Goal: Transaction & Acquisition: Book appointment/travel/reservation

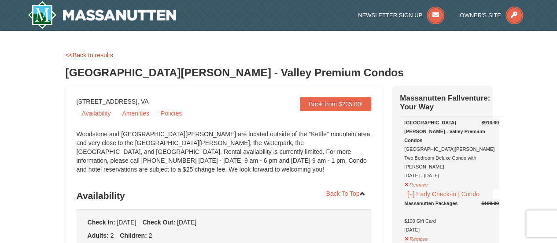
click at [85, 54] on link "<<Back to results" at bounding box center [90, 55] width 48 height 7
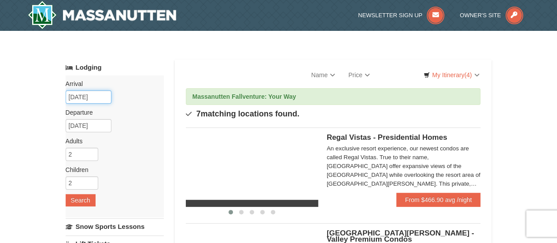
click at [83, 96] on input "[DATE]" at bounding box center [89, 96] width 46 height 13
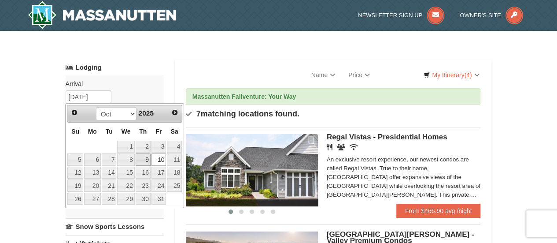
click at [147, 161] on link "9" at bounding box center [143, 159] width 15 height 12
type input "[DATE]"
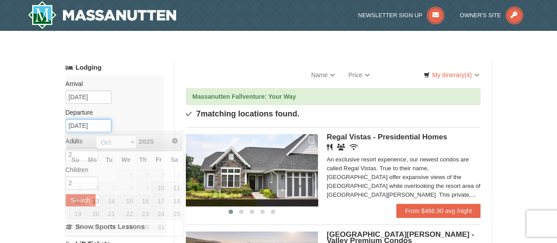
click at [90, 123] on input "10/13/2025" at bounding box center [89, 125] width 46 height 13
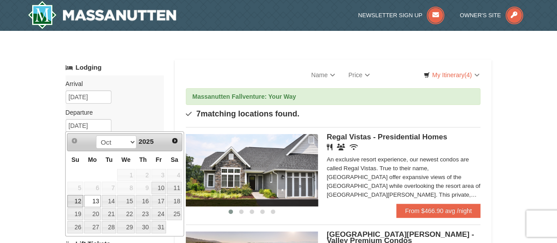
click at [73, 198] on link "12" at bounding box center [74, 201] width 15 height 12
type input "[DATE]"
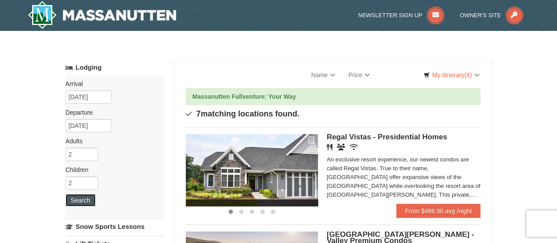
click at [73, 200] on button "Search" at bounding box center [81, 200] width 30 height 12
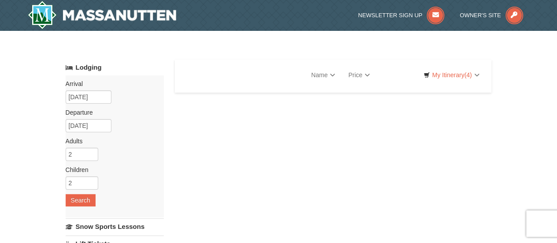
select select "9"
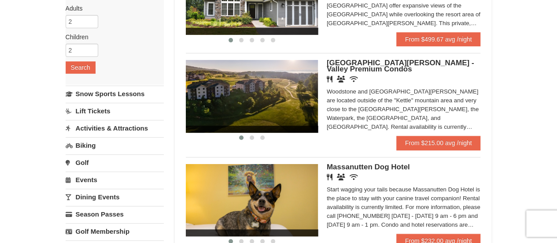
scroll to position [132, 0]
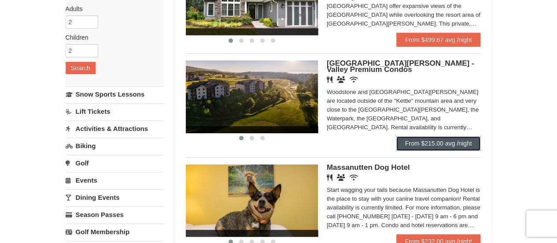
click at [437, 140] on link "From $215.00 avg /night" at bounding box center [438, 143] width 85 height 14
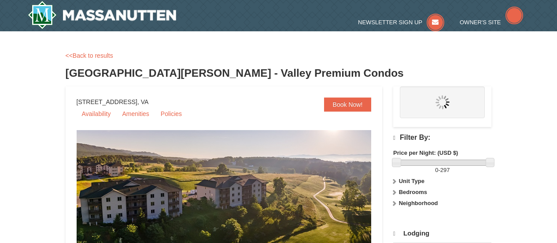
select select "9"
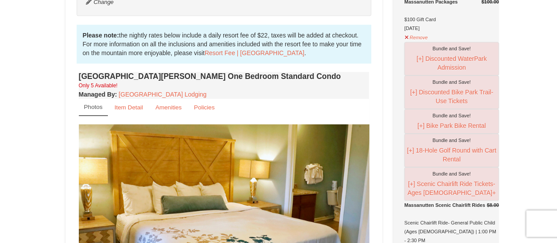
scroll to position [264, 0]
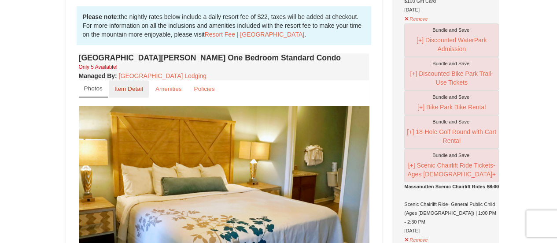
click at [129, 89] on small "Item Detail" at bounding box center [129, 88] width 29 height 7
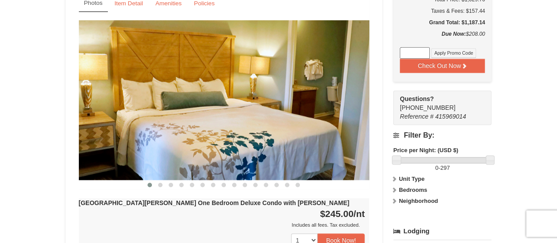
scroll to position [661, 0]
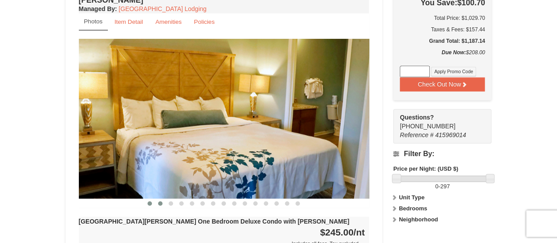
click at [160, 201] on span at bounding box center [160, 203] width 4 height 4
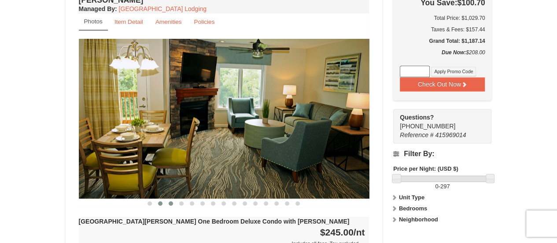
click at [173, 201] on span at bounding box center [171, 203] width 4 height 4
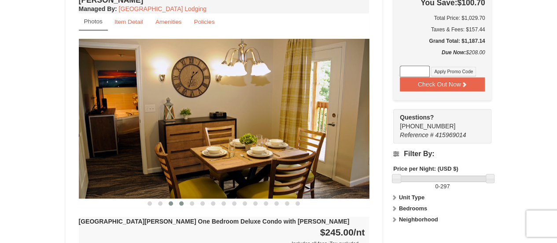
click at [181, 201] on span at bounding box center [181, 203] width 4 height 4
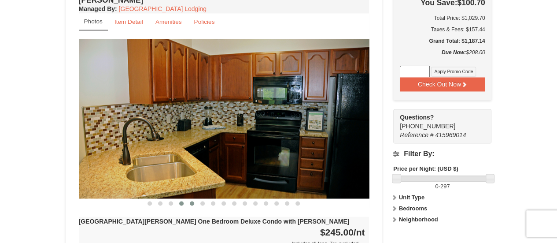
click at [191, 201] on span at bounding box center [192, 203] width 4 height 4
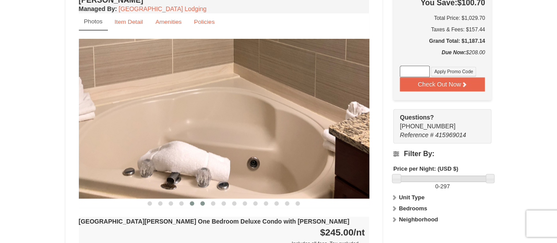
click at [201, 201] on span at bounding box center [202, 203] width 4 height 4
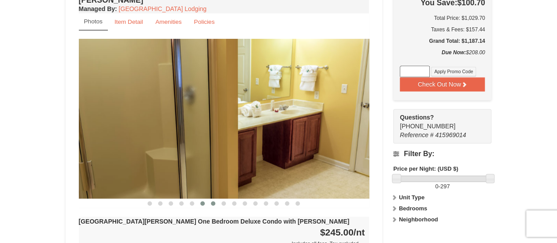
click at [212, 201] on span at bounding box center [213, 203] width 4 height 4
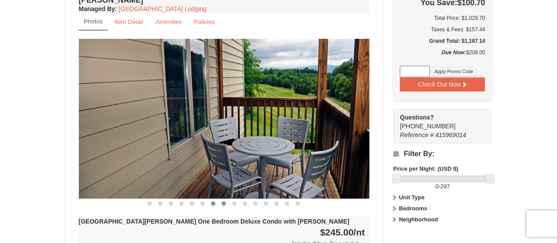
click at [225, 201] on span at bounding box center [224, 203] width 4 height 4
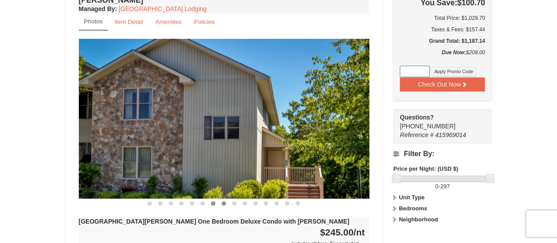
click at [214, 201] on span at bounding box center [213, 203] width 4 height 4
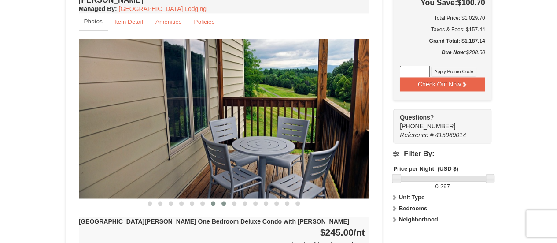
click at [223, 201] on span at bounding box center [224, 203] width 4 height 4
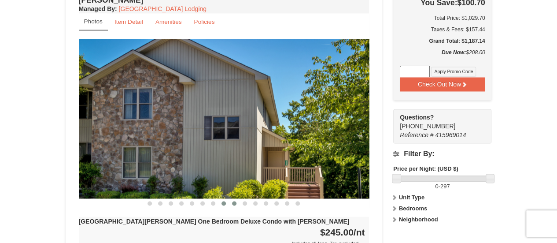
click at [233, 201] on span at bounding box center [234, 203] width 4 height 4
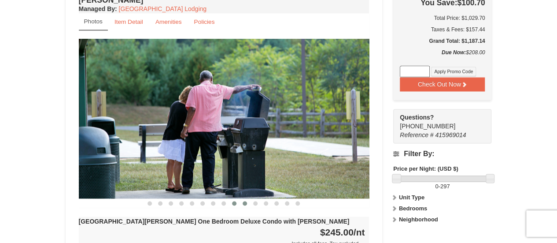
click at [243, 199] on button at bounding box center [245, 203] width 11 height 9
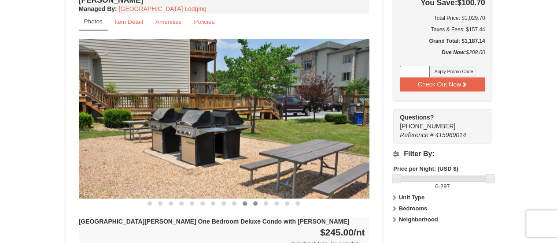
click at [253, 199] on button at bounding box center [255, 203] width 11 height 9
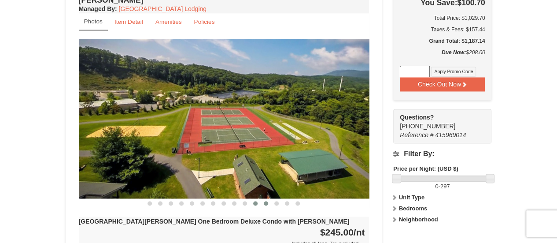
click at [265, 201] on span at bounding box center [266, 203] width 4 height 4
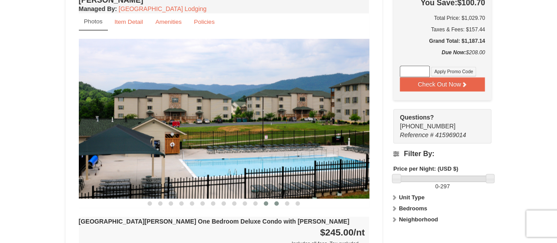
click at [275, 199] on button at bounding box center [276, 203] width 11 height 9
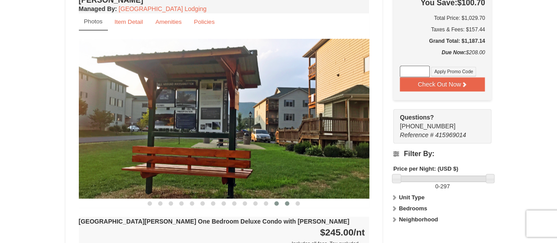
click at [290, 199] on button at bounding box center [287, 203] width 11 height 9
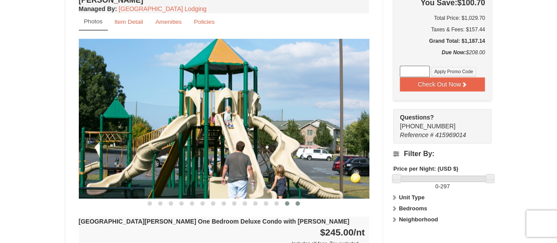
click at [300, 199] on button at bounding box center [297, 203] width 11 height 9
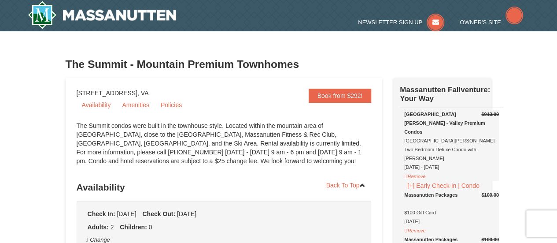
select select "9"
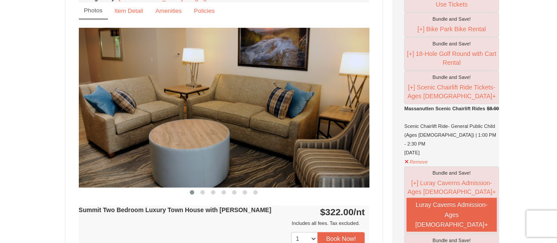
scroll to position [352, 0]
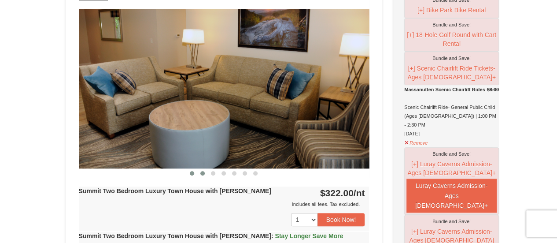
click at [203, 171] on span at bounding box center [202, 173] width 4 height 4
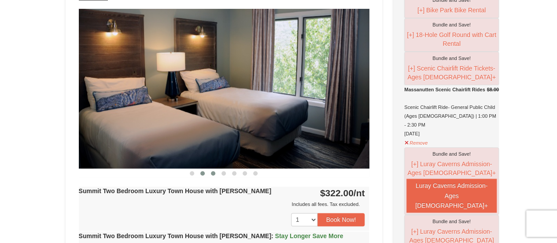
click at [216, 172] on button at bounding box center [213, 173] width 11 height 9
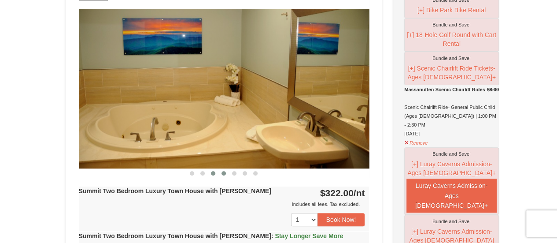
click at [224, 171] on span at bounding box center [224, 173] width 4 height 4
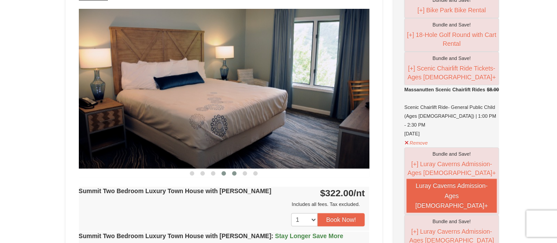
click at [236, 172] on span at bounding box center [234, 173] width 4 height 4
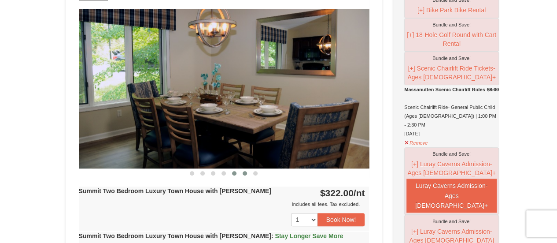
click at [245, 173] on span at bounding box center [245, 173] width 4 height 4
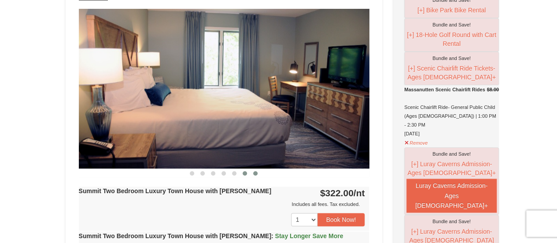
click at [256, 174] on span at bounding box center [255, 173] width 4 height 4
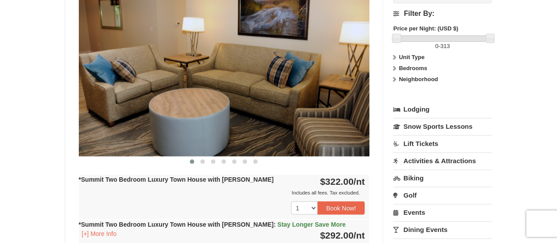
scroll to position [793, 0]
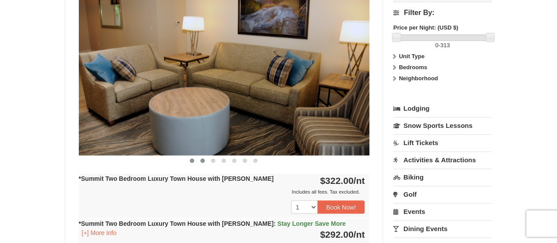
click at [203, 158] on span at bounding box center [202, 160] width 4 height 4
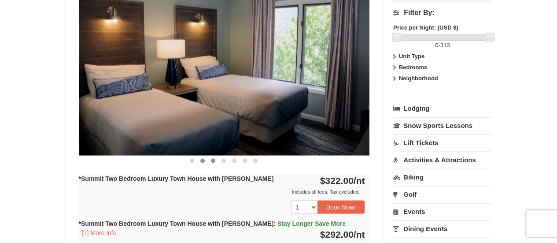
click at [213, 158] on span at bounding box center [213, 160] width 4 height 4
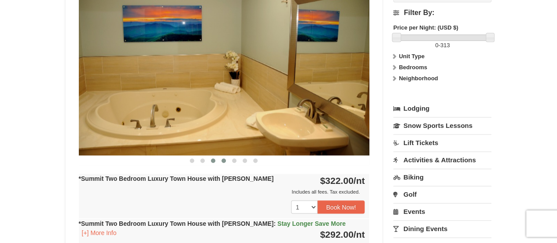
click at [222, 158] on span at bounding box center [224, 160] width 4 height 4
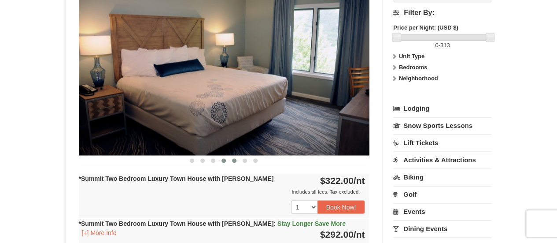
click at [234, 158] on span at bounding box center [234, 160] width 4 height 4
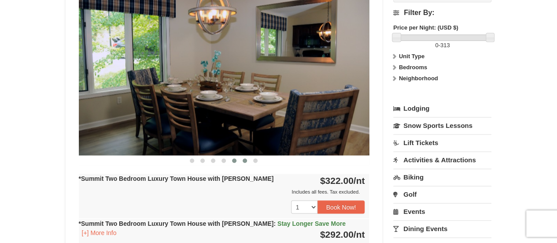
click at [246, 158] on span at bounding box center [245, 160] width 4 height 4
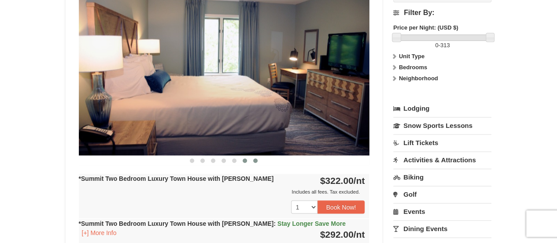
click at [253, 158] on span at bounding box center [255, 160] width 4 height 4
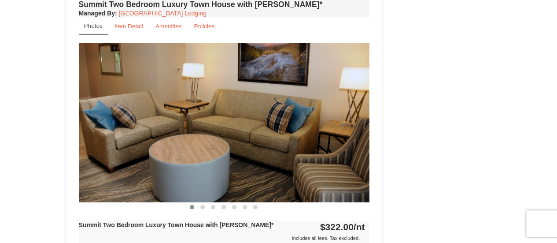
scroll to position [1189, 0]
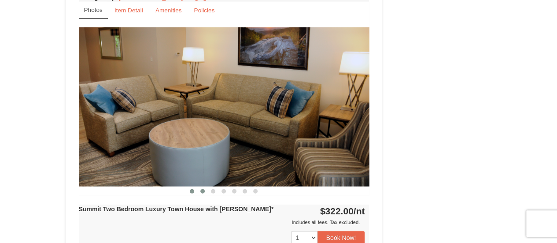
click at [201, 189] on span at bounding box center [202, 191] width 4 height 4
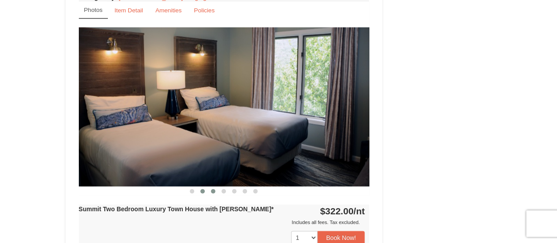
click at [213, 189] on span at bounding box center [213, 191] width 4 height 4
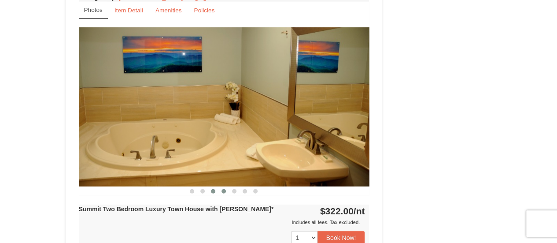
click at [225, 189] on span at bounding box center [224, 191] width 4 height 4
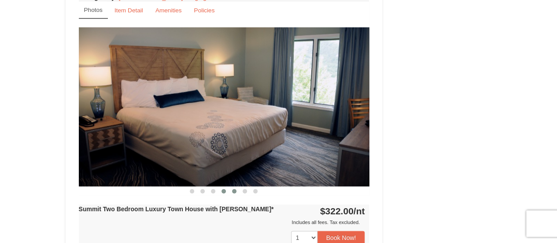
click at [234, 189] on span at bounding box center [234, 191] width 4 height 4
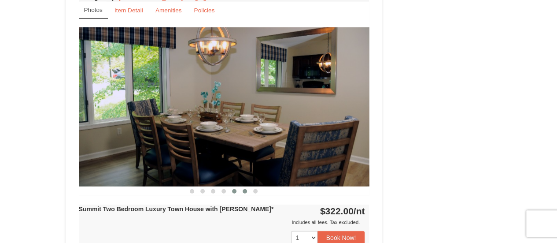
click at [243, 189] on span at bounding box center [245, 191] width 4 height 4
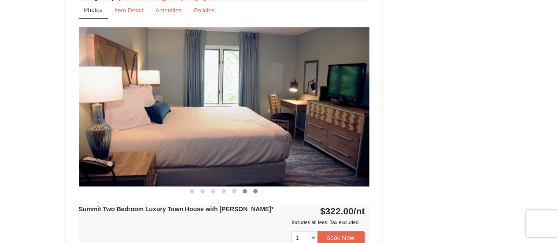
click at [255, 189] on span at bounding box center [255, 191] width 4 height 4
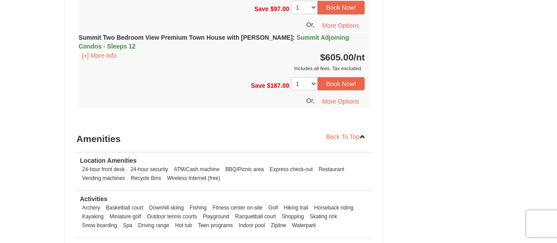
scroll to position [2775, 0]
